Goal: Task Accomplishment & Management: Manage account settings

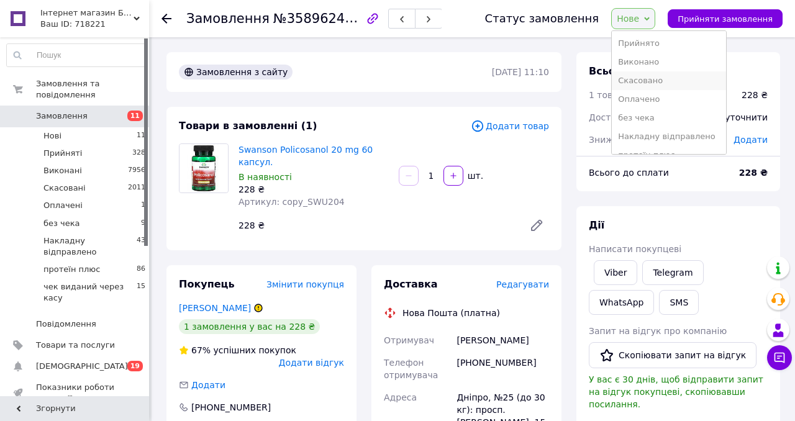
scroll to position [23, 0]
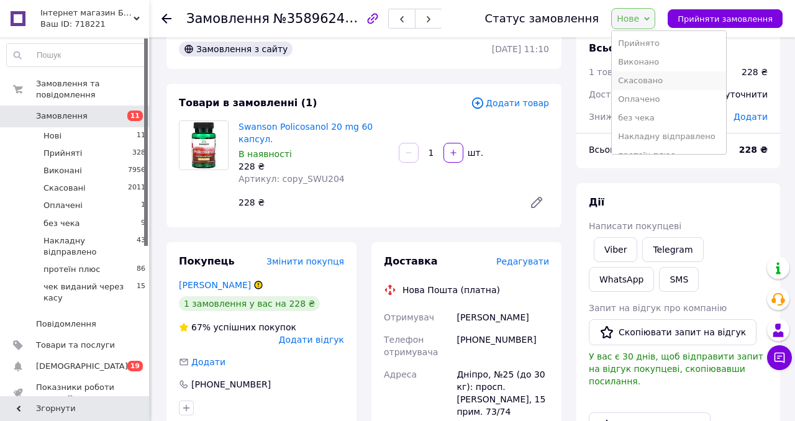
click at [659, 78] on li "Скасовано" at bounding box center [669, 80] width 114 height 19
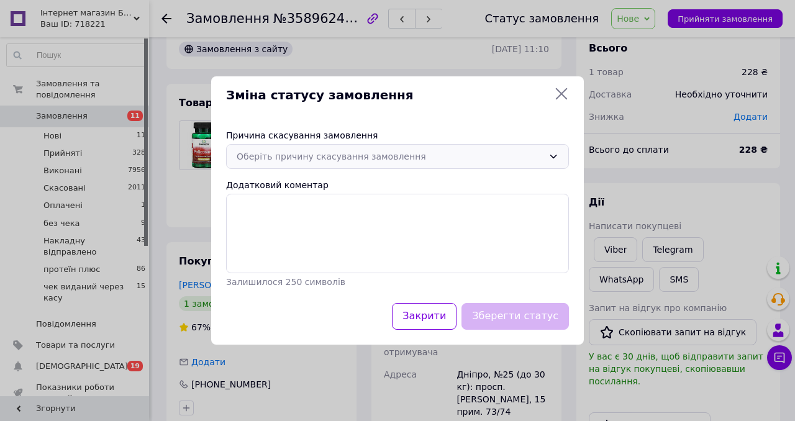
click at [297, 157] on div "Оберіть причину скасування замовлення" at bounding box center [390, 157] width 307 height 14
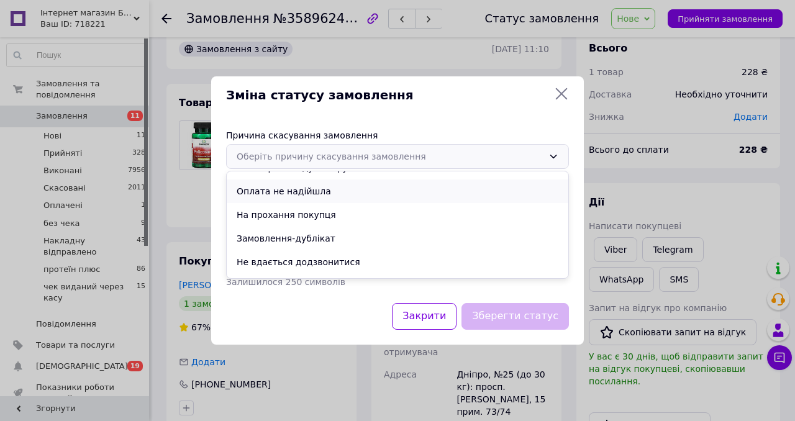
scroll to position [40, 0]
click at [300, 252] on li "Не вдається додзвонитися" at bounding box center [398, 262] width 342 height 24
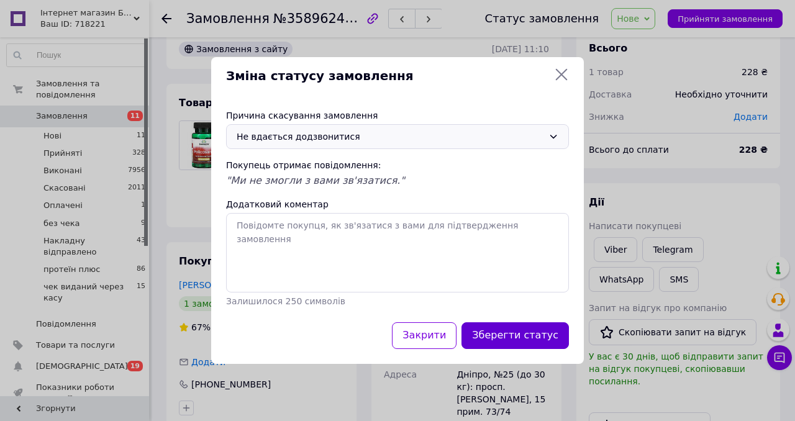
click at [525, 342] on button "Зберегти статус" at bounding box center [514, 335] width 107 height 27
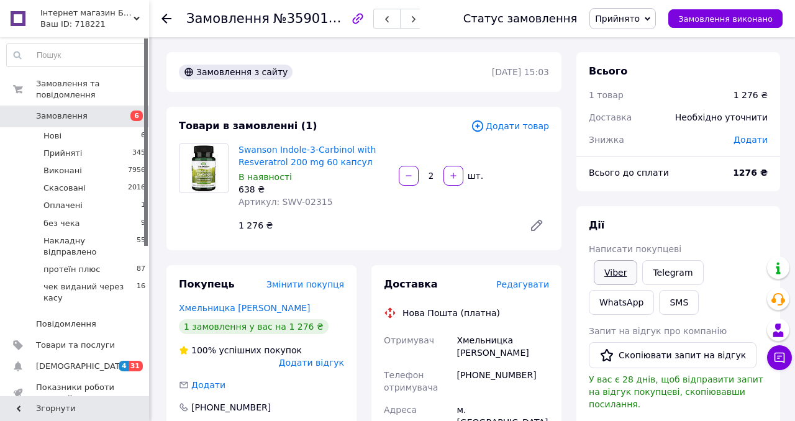
click at [617, 277] on link "Viber" at bounding box center [615, 272] width 43 height 25
click at [669, 278] on link "Telegram" at bounding box center [672, 272] width 61 height 25
